Goal: Information Seeking & Learning: Learn about a topic

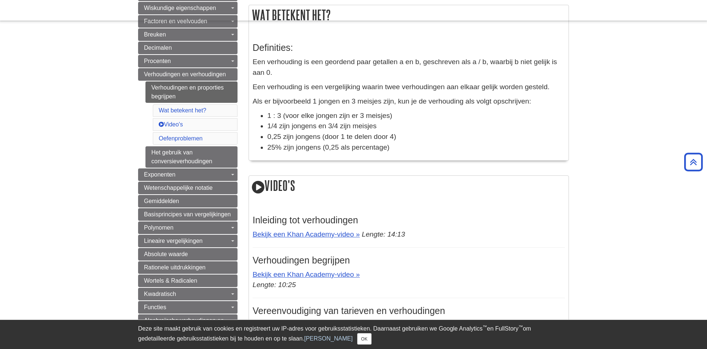
scroll to position [188, 0]
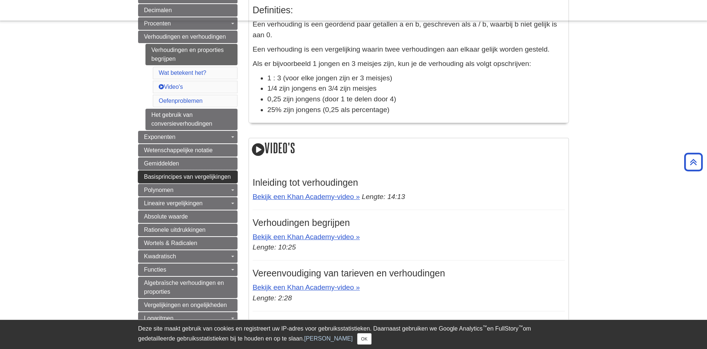
click at [235, 175] on link "Basisprincipes van vergelijkingen" at bounding box center [187, 176] width 99 height 13
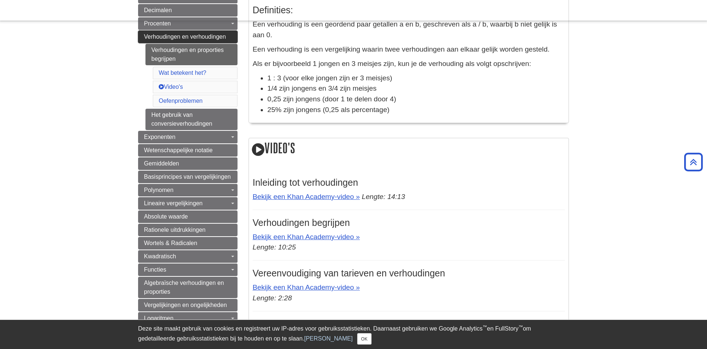
click at [150, 39] on font "Verhoudingen en verhoudingen" at bounding box center [185, 37] width 82 height 6
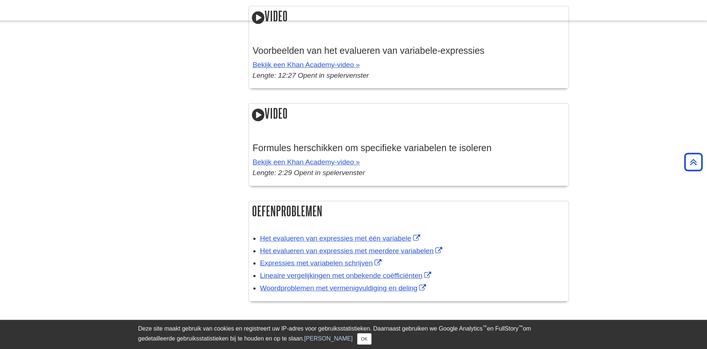
scroll to position [925, 0]
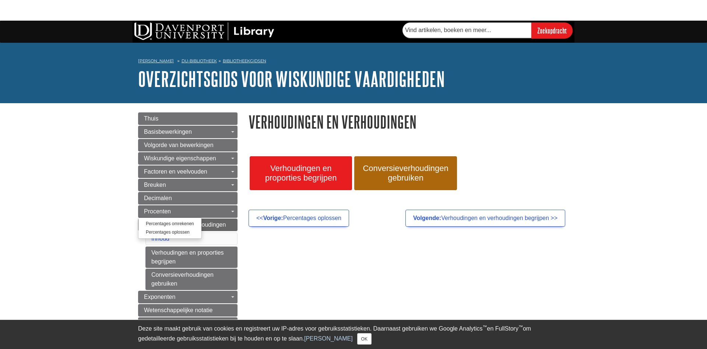
click at [201, 222] on ul "Percentages omrekenen Percentages oplossen" at bounding box center [170, 227] width 64 height 21
click at [203, 222] on font "Verhoudingen en verhoudingen" at bounding box center [185, 224] width 82 height 6
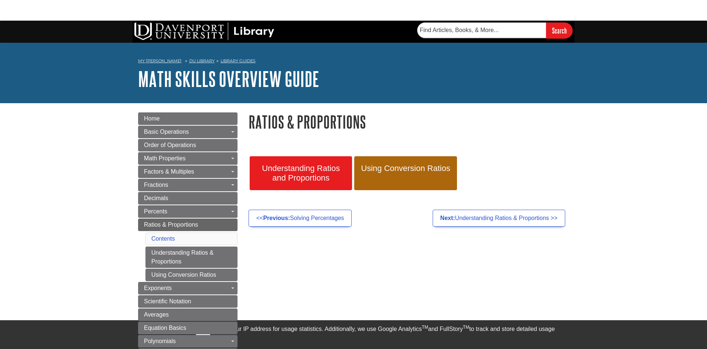
type input "Zoekopdracht"
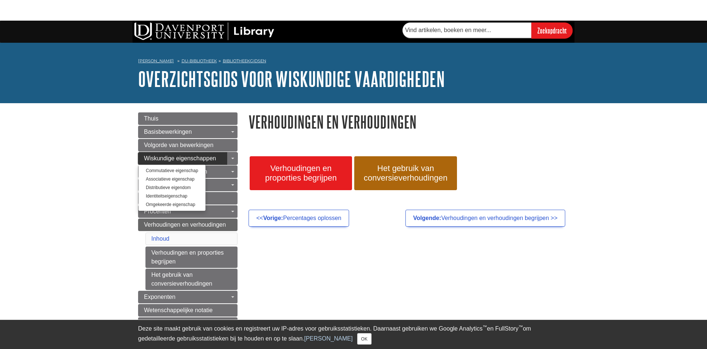
click at [214, 158] on font "Wiskundige eigenschappen" at bounding box center [180, 158] width 72 height 6
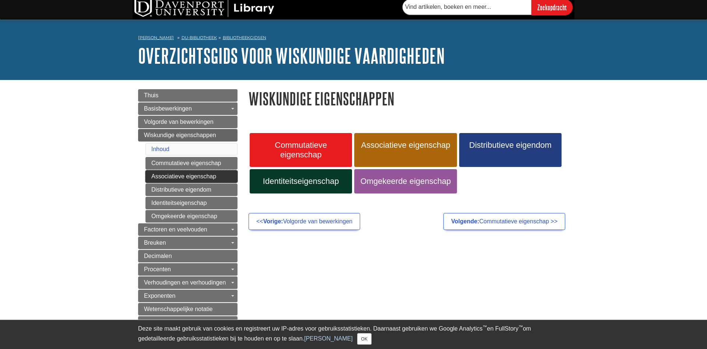
scroll to position [38, 0]
